Goal: Information Seeking & Learning: Check status

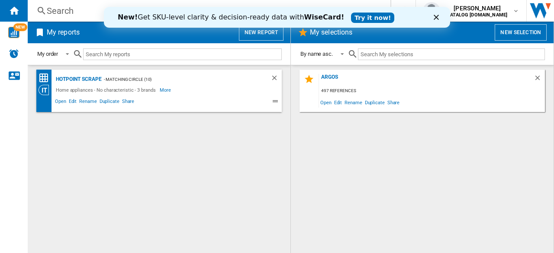
click at [436, 16] on icon "Close" at bounding box center [436, 17] width 5 height 5
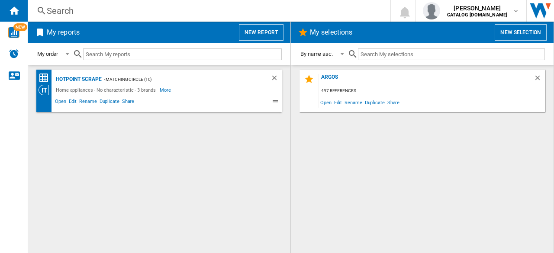
click at [81, 9] on div "Search" at bounding box center [207, 11] width 321 height 12
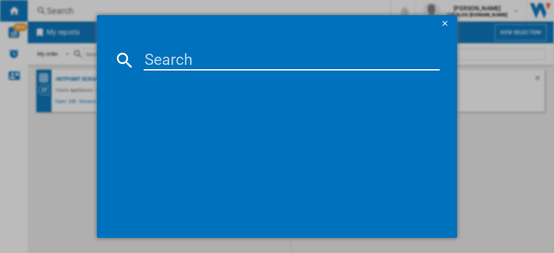
click at [167, 59] on input at bounding box center [292, 60] width 296 height 21
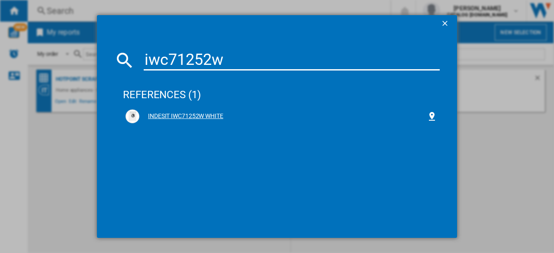
type input "iwc71252w"
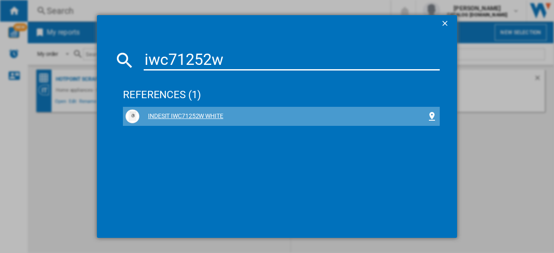
click at [194, 115] on div "INDESIT IWC71252W WHITE" at bounding box center [282, 116] width 287 height 9
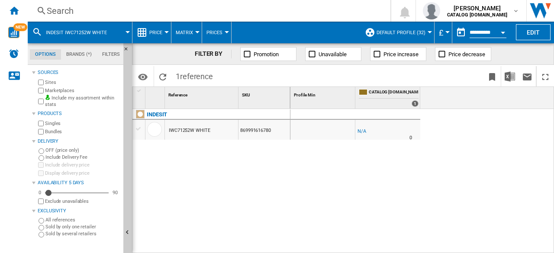
click at [216, 40] on button "Prices" at bounding box center [216, 33] width 20 height 22
click at [161, 32] on md-backdrop at bounding box center [277, 126] width 554 height 253
click at [161, 32] on span "Price" at bounding box center [155, 33] width 13 height 6
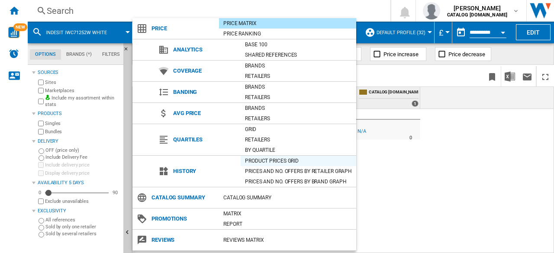
click at [280, 162] on div "Product prices grid" at bounding box center [299, 161] width 116 height 9
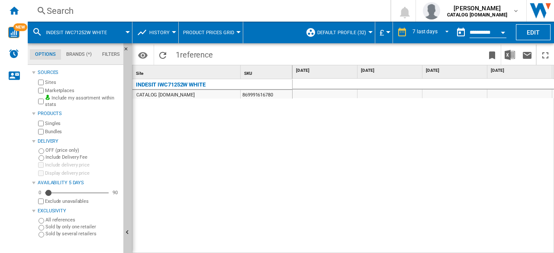
click at [499, 34] on button "Open calendar" at bounding box center [503, 31] width 16 height 16
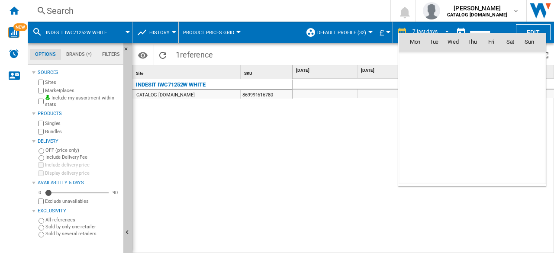
scroll to position [4129, 0]
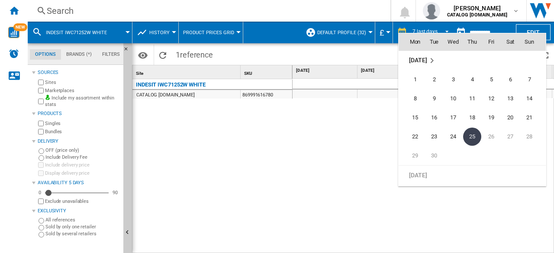
click at [445, 26] on div at bounding box center [277, 126] width 554 height 253
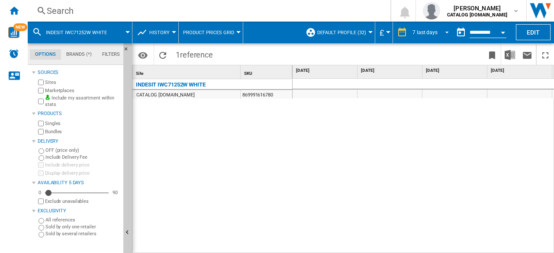
click at [441, 28] on span "REPORTS.WIZARD.STEPS.REPORT.STEPS.REPORT_OPTIONS.PERIOD: 7 last days" at bounding box center [444, 32] width 10 height 8
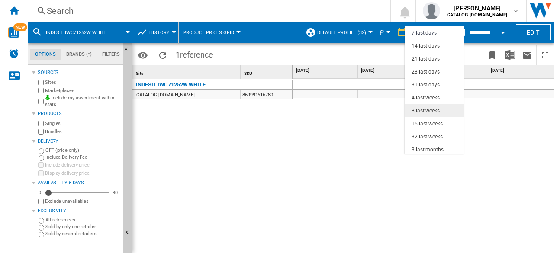
scroll to position [55, 0]
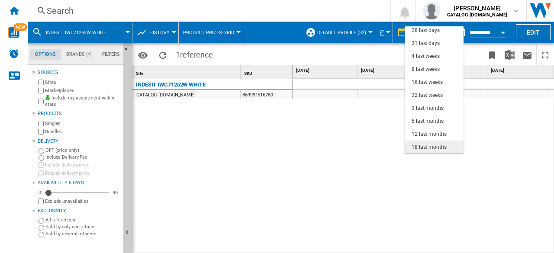
click at [428, 148] on div "18 last months" at bounding box center [429, 147] width 35 height 7
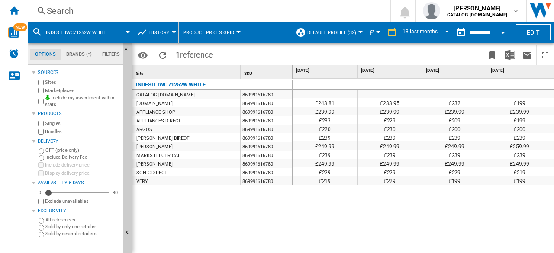
click at [504, 32] on div "Open calendar" at bounding box center [503, 33] width 4 height 2
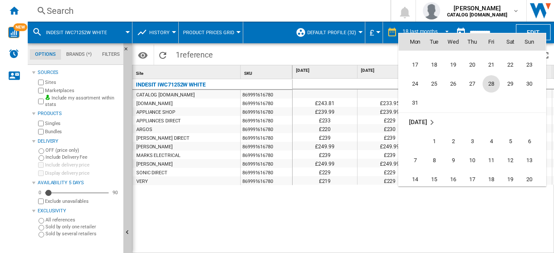
click at [489, 84] on span "28" at bounding box center [491, 83] width 17 height 17
type input "**********"
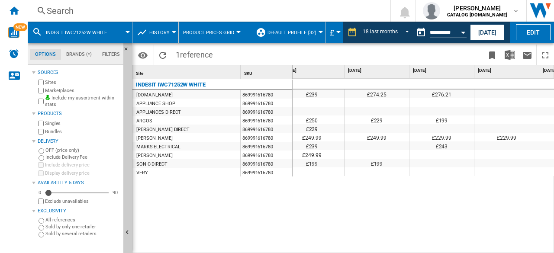
click at [134, 16] on div "Search" at bounding box center [207, 11] width 321 height 12
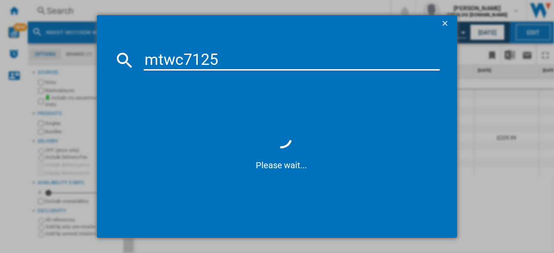
type input "mtwc71252"
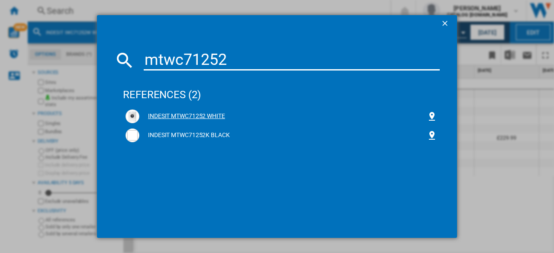
click at [209, 119] on div "INDESIT MTWC71252 WHITE" at bounding box center [282, 116] width 287 height 9
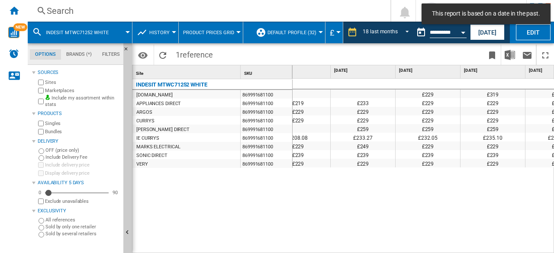
scroll to position [0, 878]
